Goal: Information Seeking & Learning: Learn about a topic

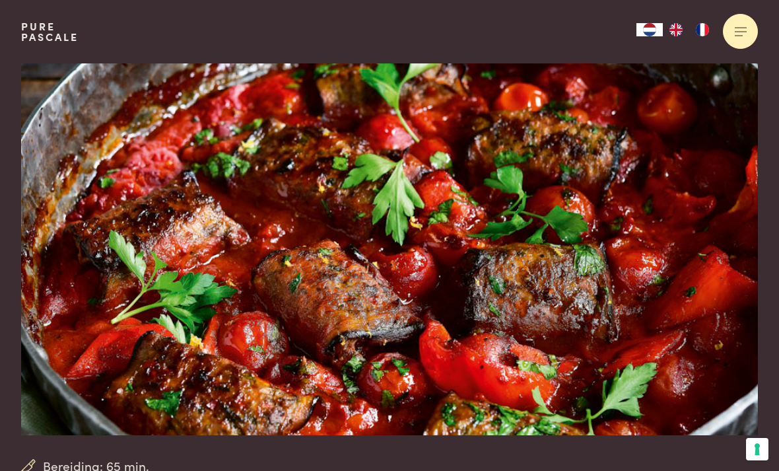
click at [730, 35] on div at bounding box center [740, 31] width 35 height 35
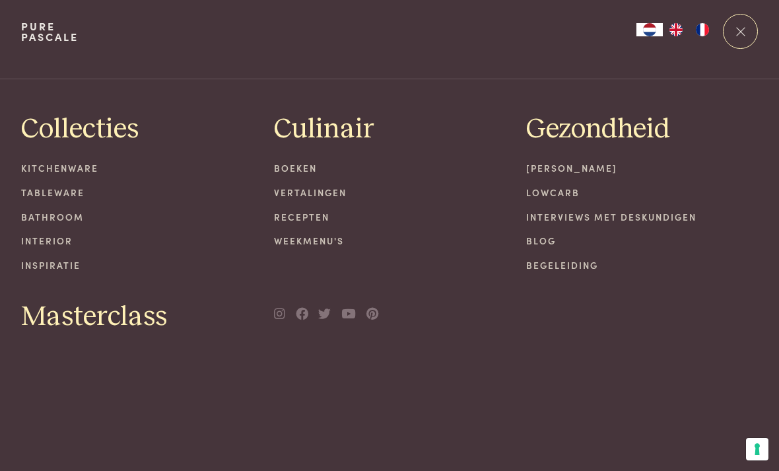
click at [314, 218] on link "Recepten" at bounding box center [390, 217] width 232 height 14
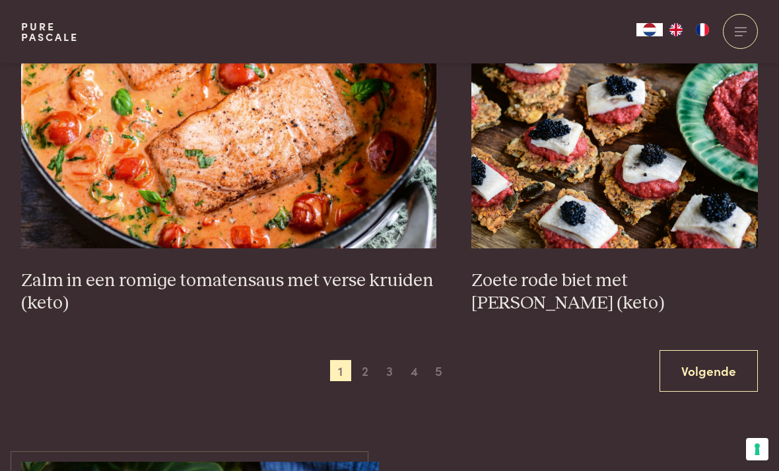
scroll to position [2327, 0]
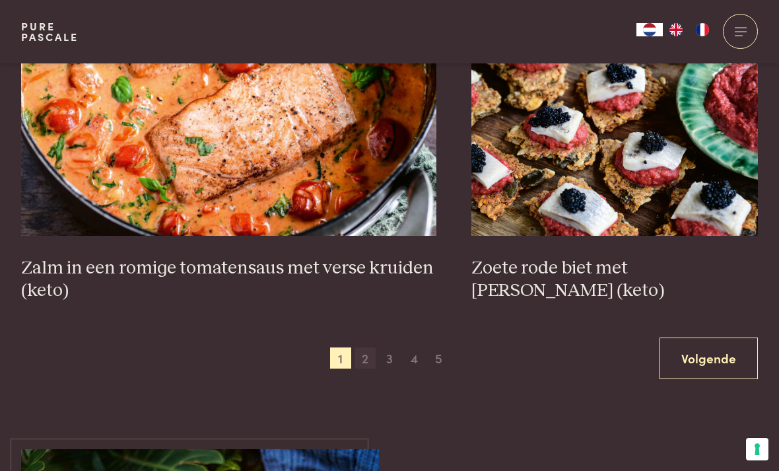
click at [371, 351] on span "2" at bounding box center [365, 357] width 21 height 21
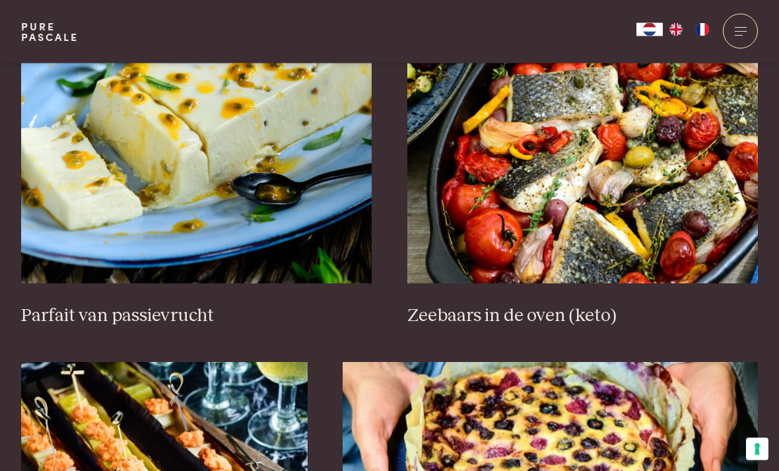
scroll to position [541, 0]
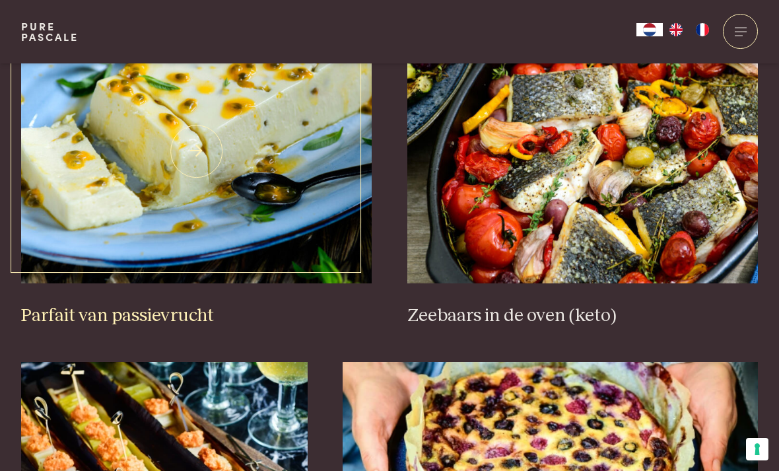
click at [114, 218] on img at bounding box center [196, 151] width 351 height 264
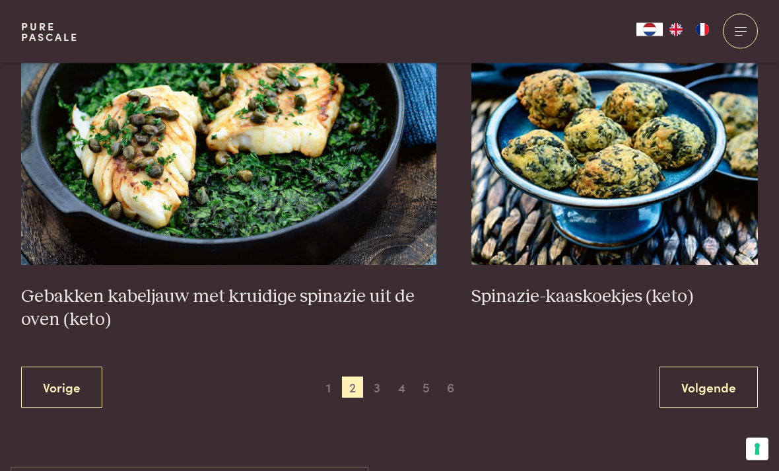
scroll to position [2337, 0]
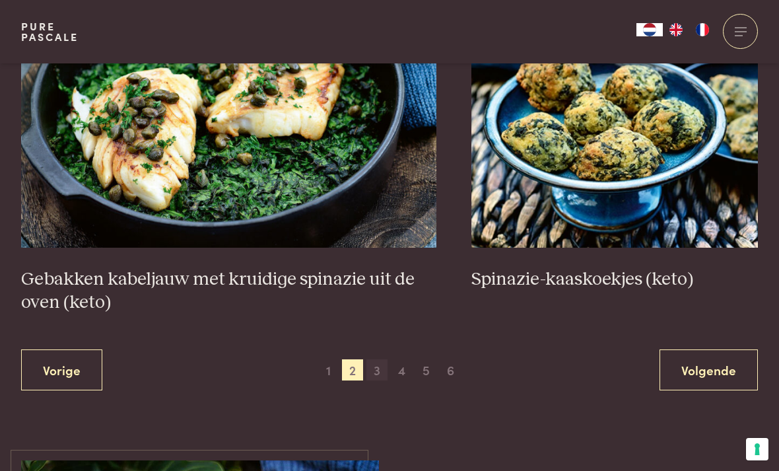
click at [380, 369] on span "3" at bounding box center [377, 369] width 21 height 21
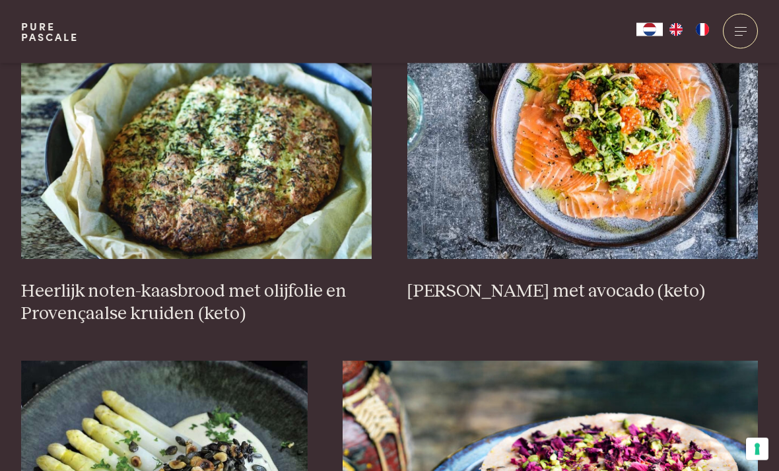
scroll to position [565, 0]
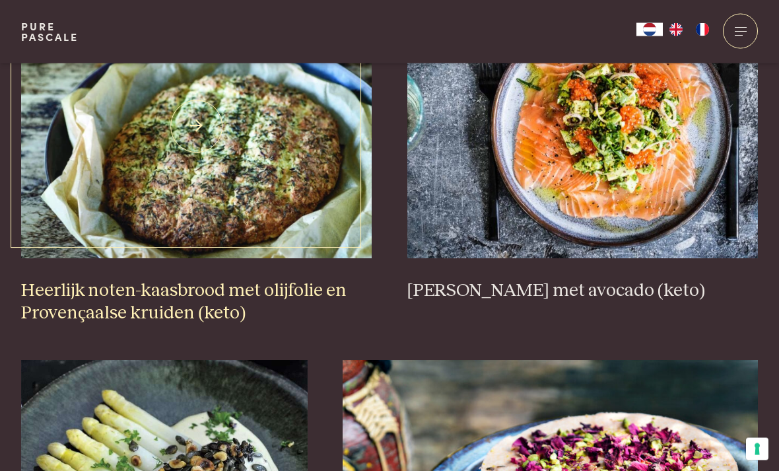
click at [73, 295] on h3 "Heerlijk noten-kaasbrood met olijfolie en Provençaalse kruiden (keto)" at bounding box center [196, 303] width 351 height 46
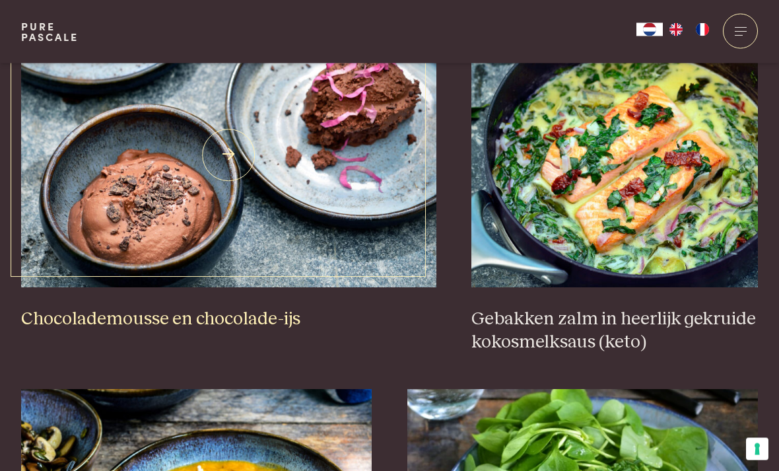
scroll to position [1292, 0]
click at [101, 322] on h3 "Chocolademousse en chocolade-ijs" at bounding box center [228, 319] width 415 height 23
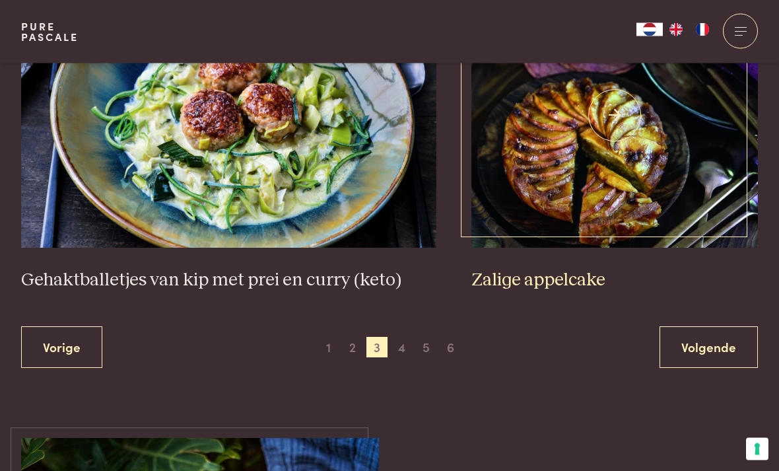
scroll to position [2429, 0]
click at [565, 152] on img at bounding box center [615, 115] width 287 height 264
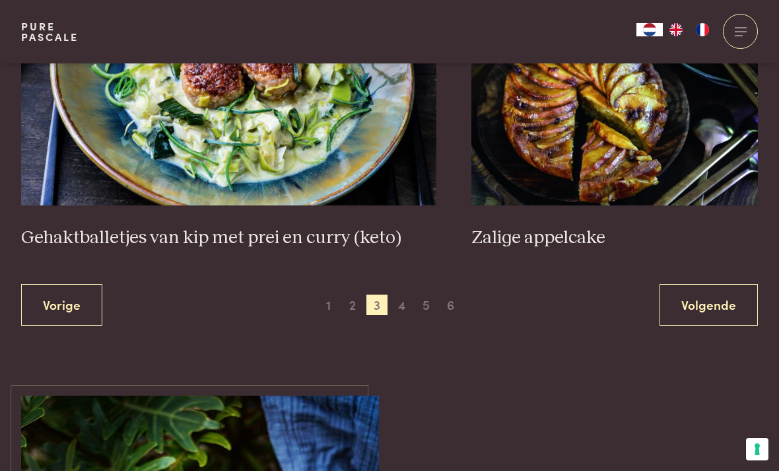
click at [406, 299] on span "4" at bounding box center [402, 305] width 21 height 21
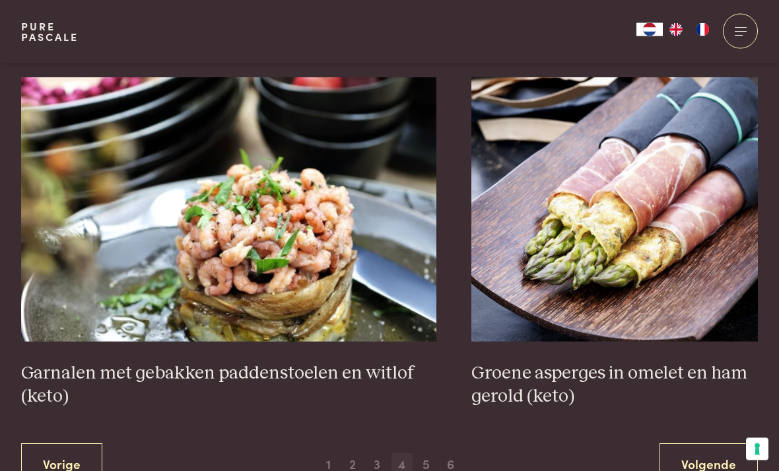
scroll to position [2245, 0]
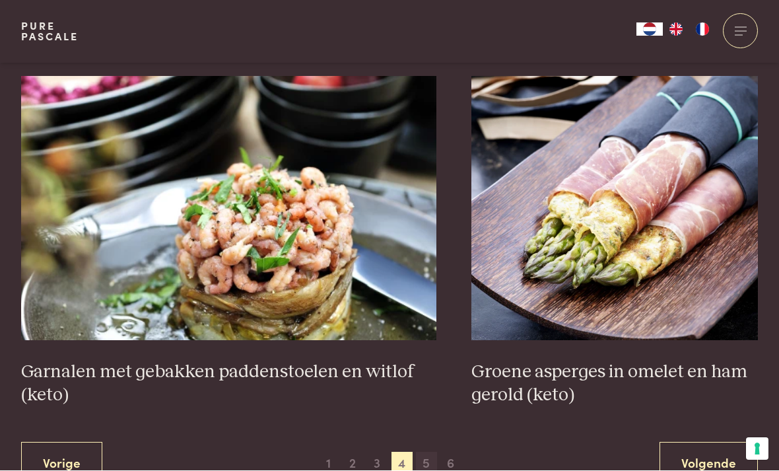
click at [429, 452] on span "5" at bounding box center [426, 462] width 21 height 21
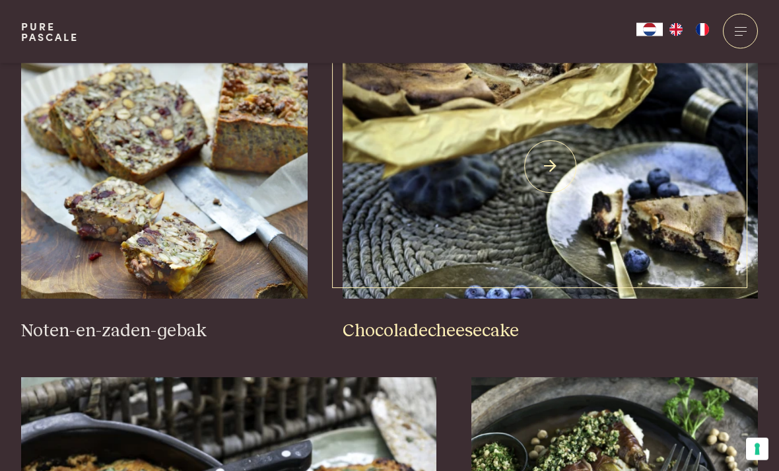
scroll to position [892, 0]
click at [484, 320] on h3 "Chocoladecheesecake" at bounding box center [550, 331] width 415 height 23
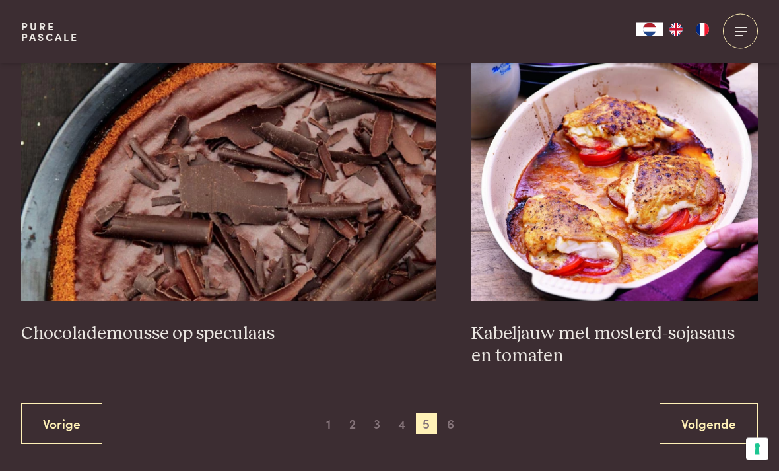
scroll to position [2331, 0]
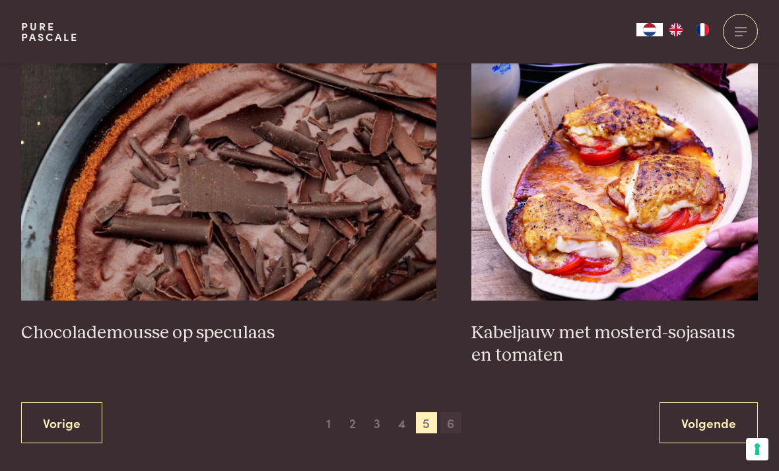
click at [457, 415] on span "6" at bounding box center [451, 422] width 21 height 21
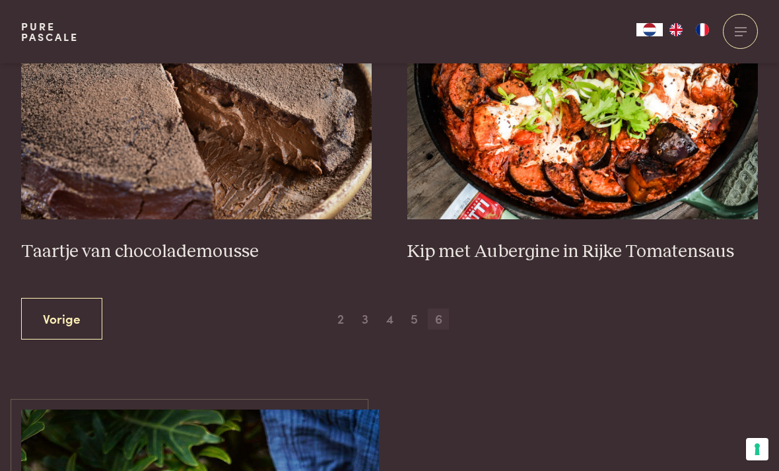
scroll to position [604, 0]
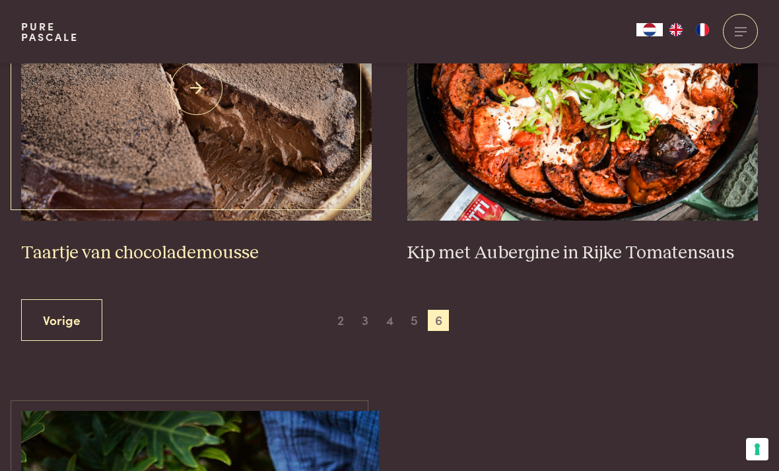
click at [146, 188] on img at bounding box center [196, 88] width 351 height 264
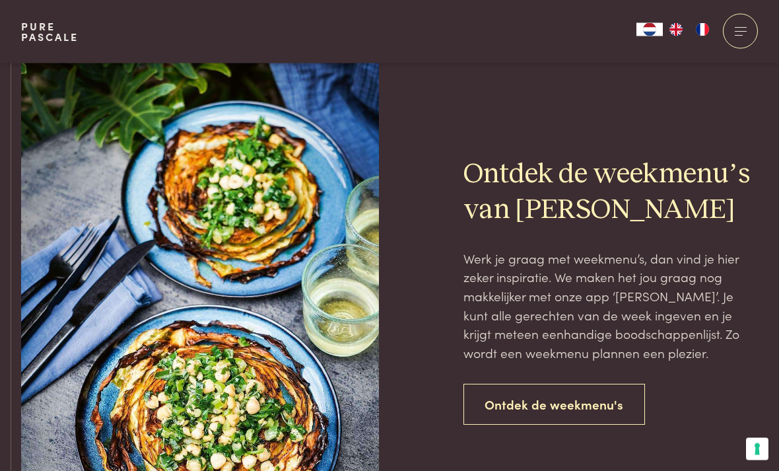
scroll to position [993, 0]
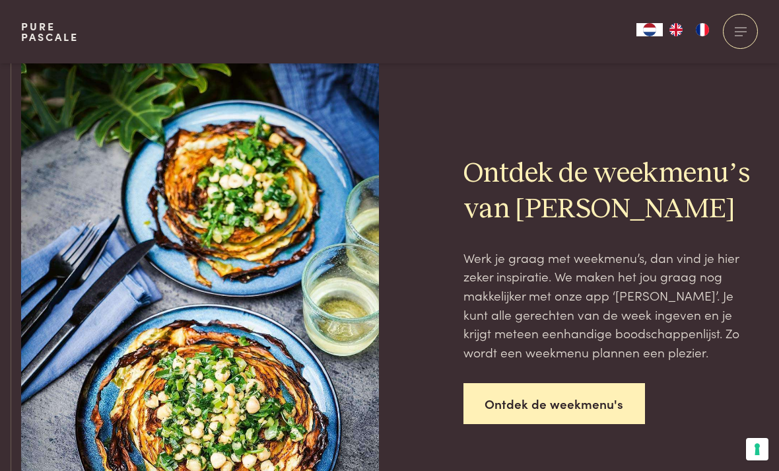
click at [536, 404] on link "Ontdek de weekmenu's" at bounding box center [555, 404] width 182 height 42
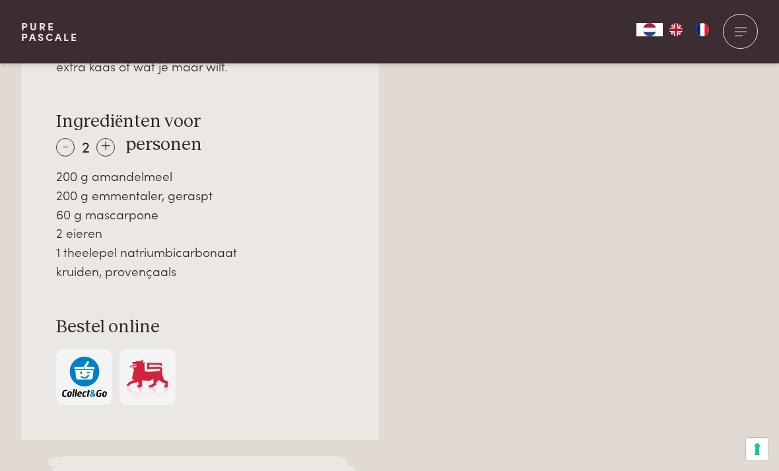
scroll to position [979, 0]
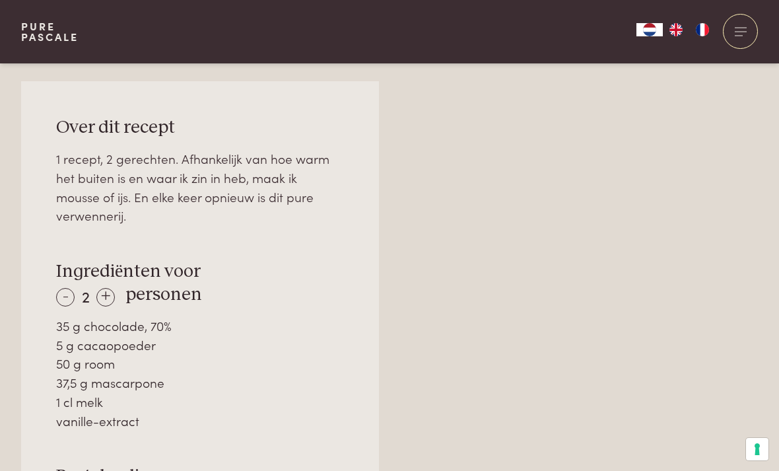
scroll to position [848, 0]
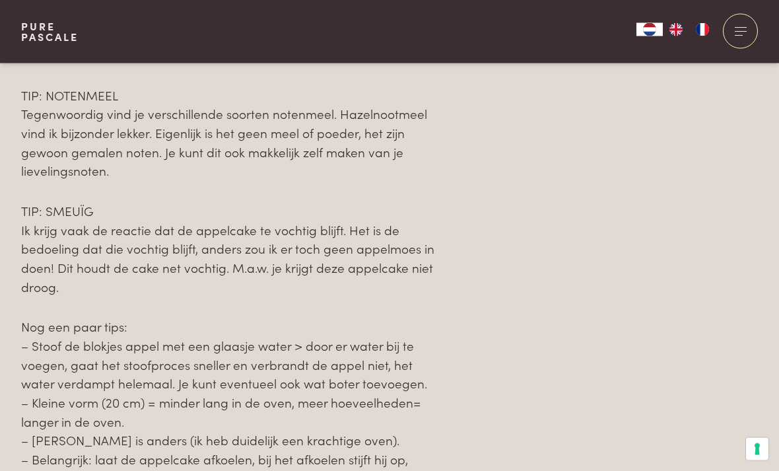
scroll to position [1621, 0]
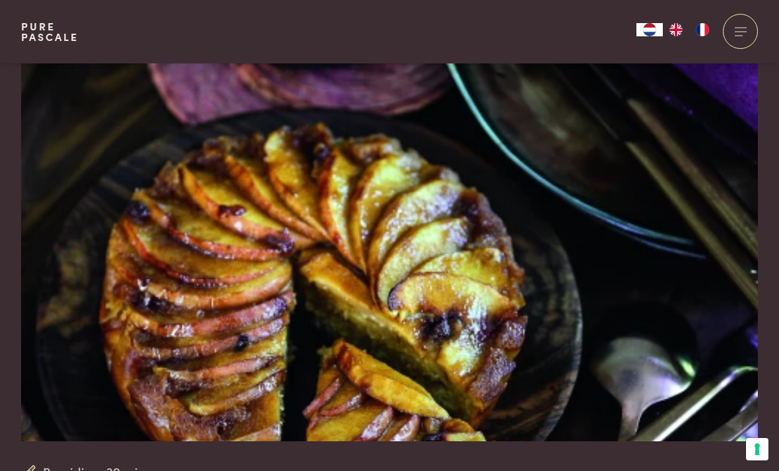
scroll to position [0, 0]
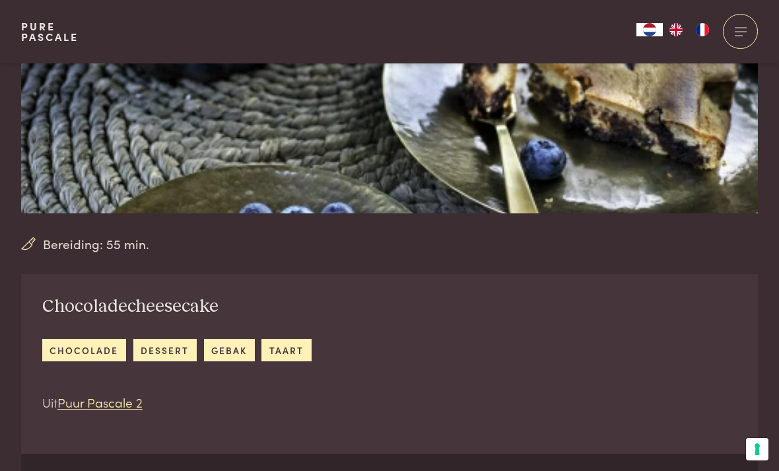
scroll to position [278, 0]
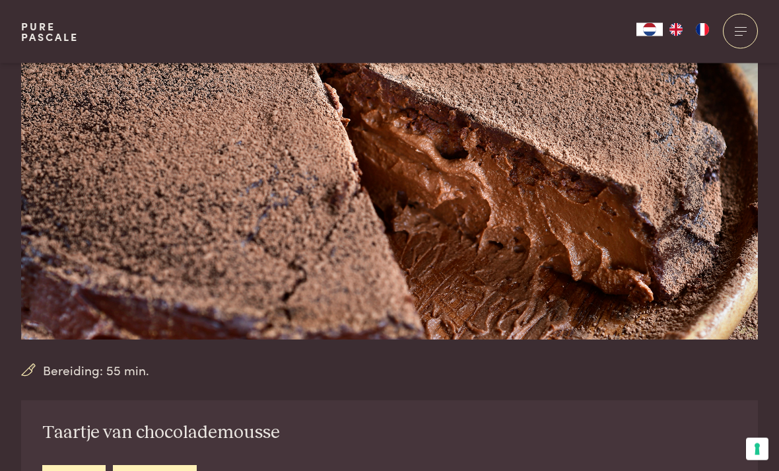
scroll to position [164, 0]
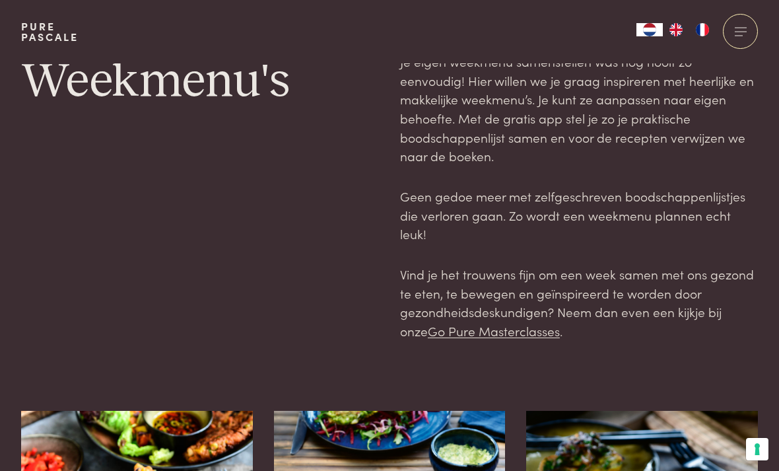
scroll to position [13, 0]
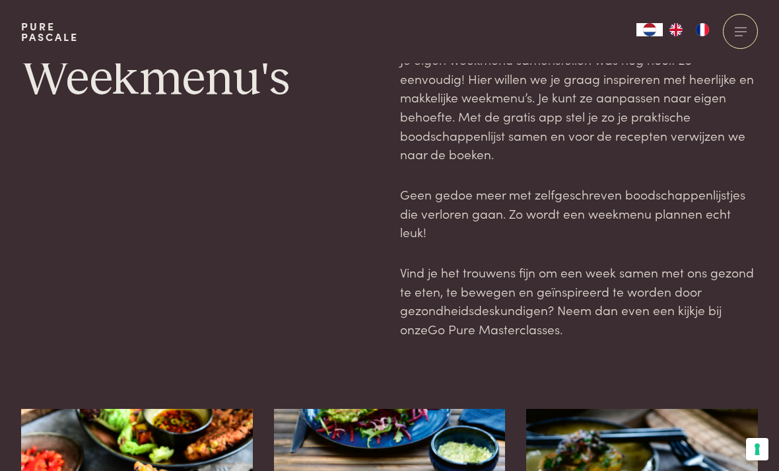
click at [431, 320] on link "Go Pure Masterclasses" at bounding box center [494, 329] width 132 height 18
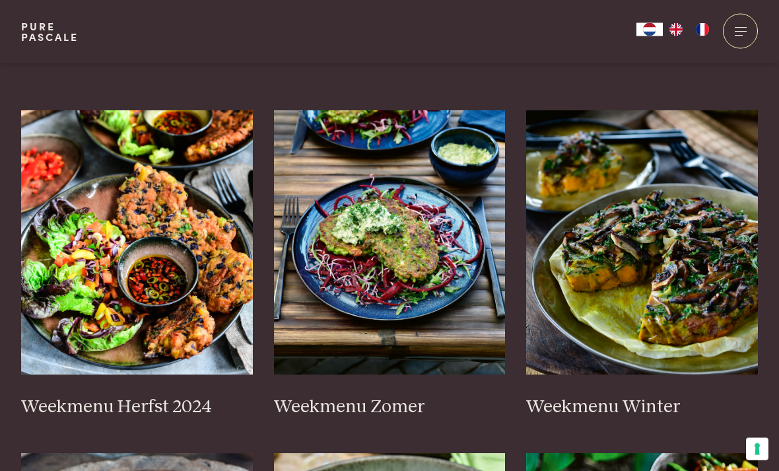
scroll to position [312, 0]
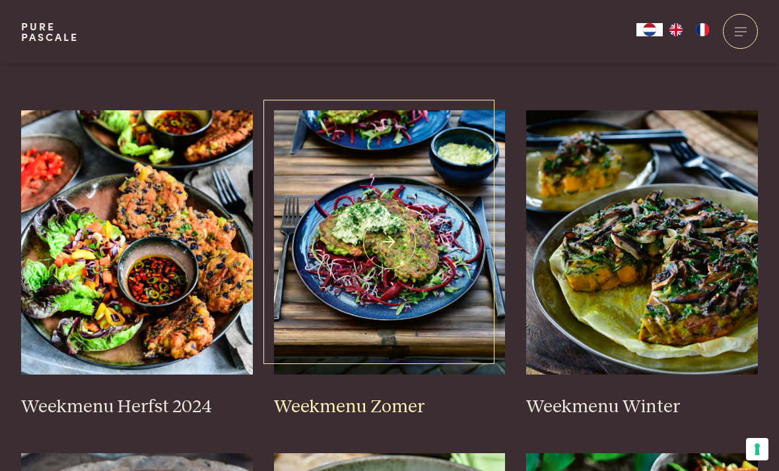
click at [386, 291] on img at bounding box center [390, 242] width 232 height 264
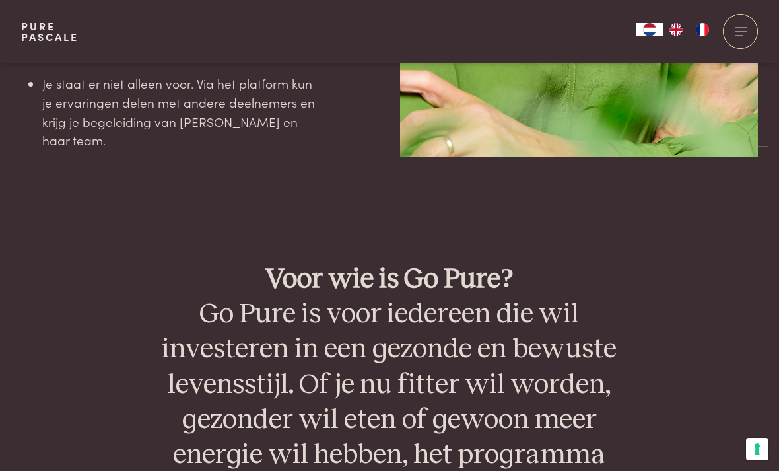
scroll to position [2782, 0]
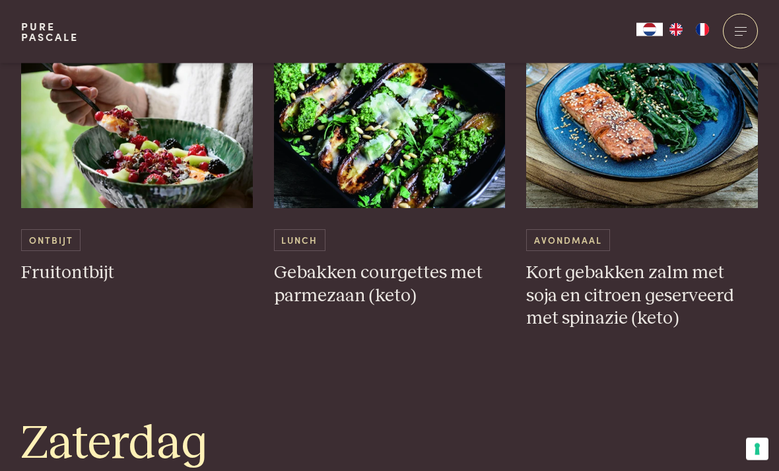
scroll to position [2858, 0]
